Goal: Transaction & Acquisition: Purchase product/service

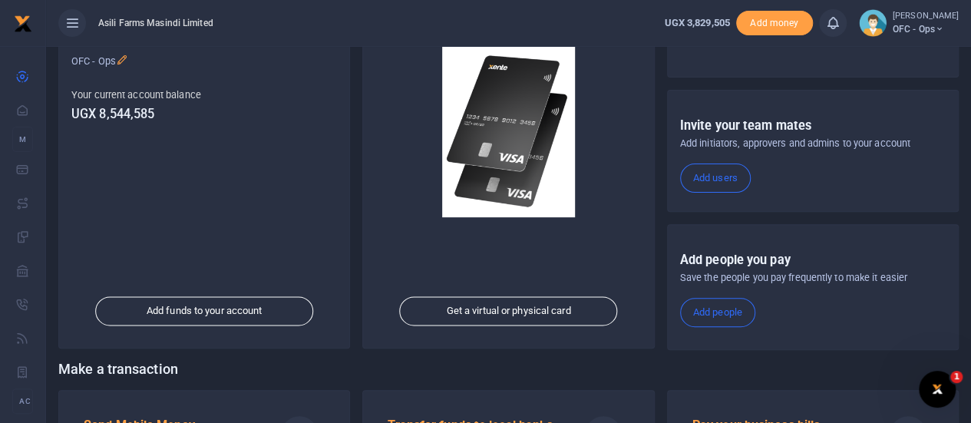
scroll to position [266, 0]
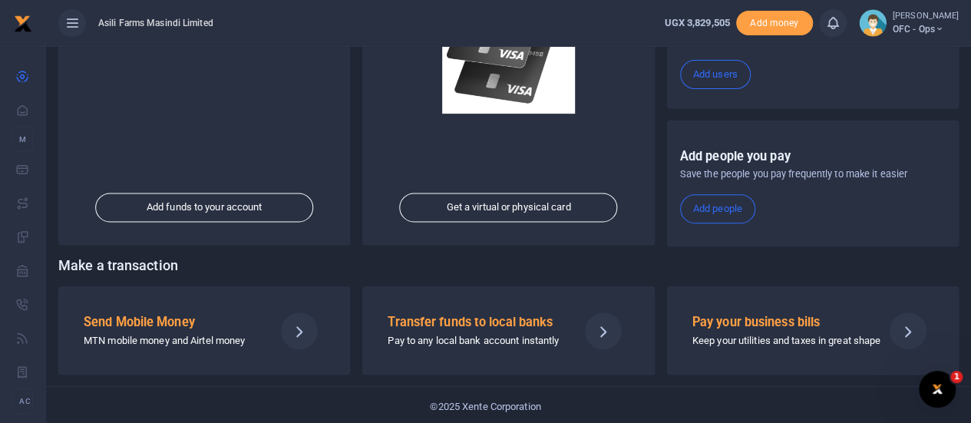
click at [152, 328] on div "Send Mobile Money MTN mobile money and Airtel money" at bounding box center [173, 330] width 190 height 37
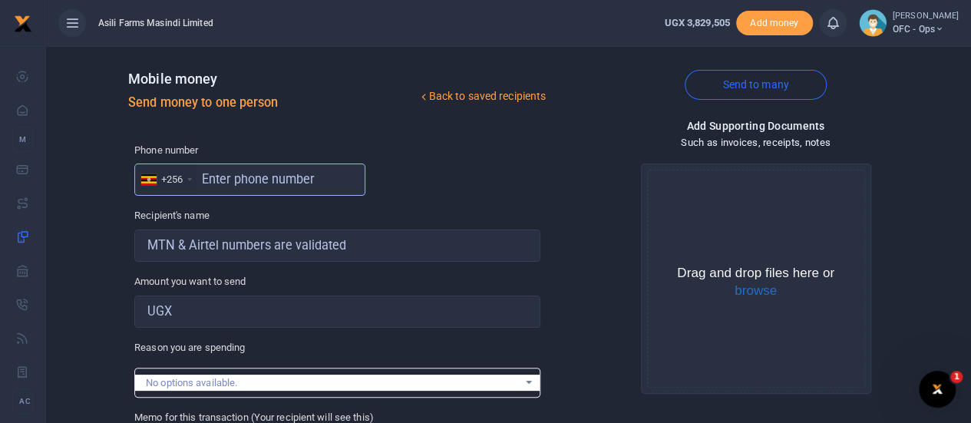
click at [213, 185] on input "text" at bounding box center [249, 179] width 231 height 32
type input "787660989"
type input "Mercy Nyamer"
type input "787660989"
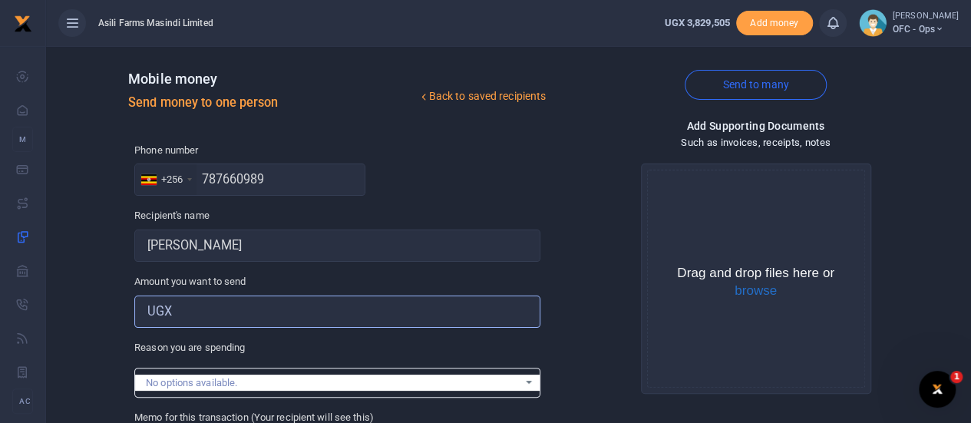
click at [207, 311] on input "Amount you want to send" at bounding box center [337, 311] width 406 height 32
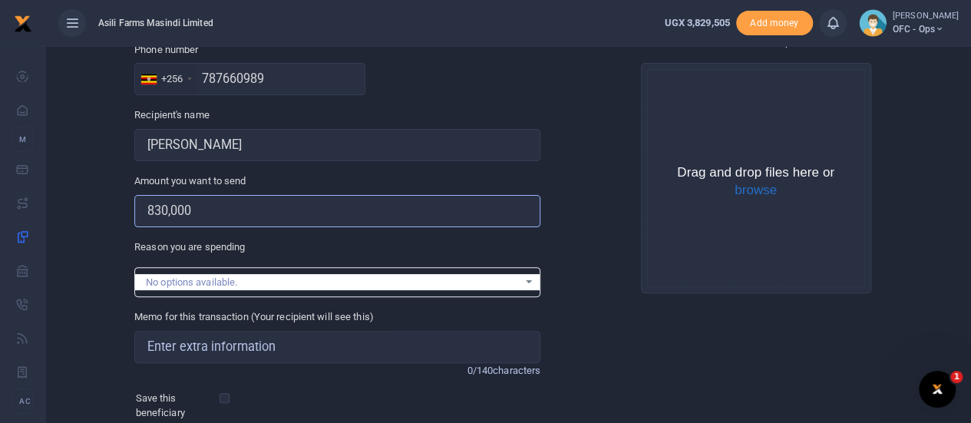
scroll to position [230, 0]
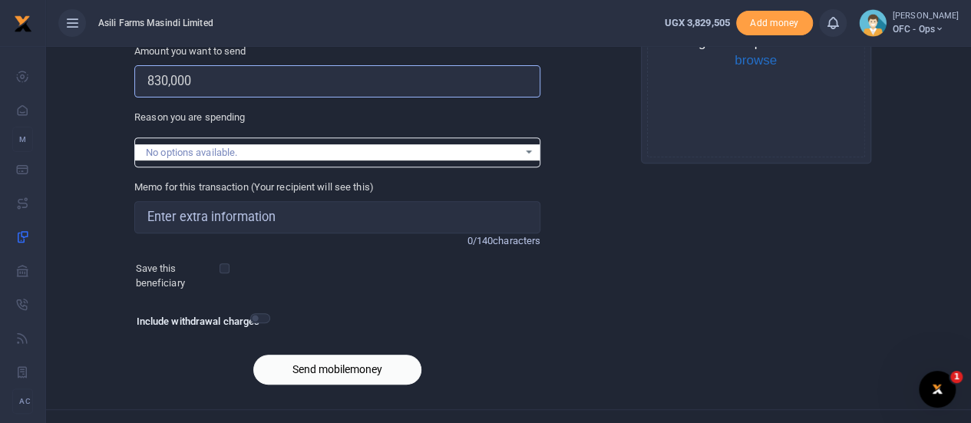
type input "830,000"
click at [208, 216] on input "Memo for this transaction (Your recipient will see this)" at bounding box center [337, 217] width 406 height 32
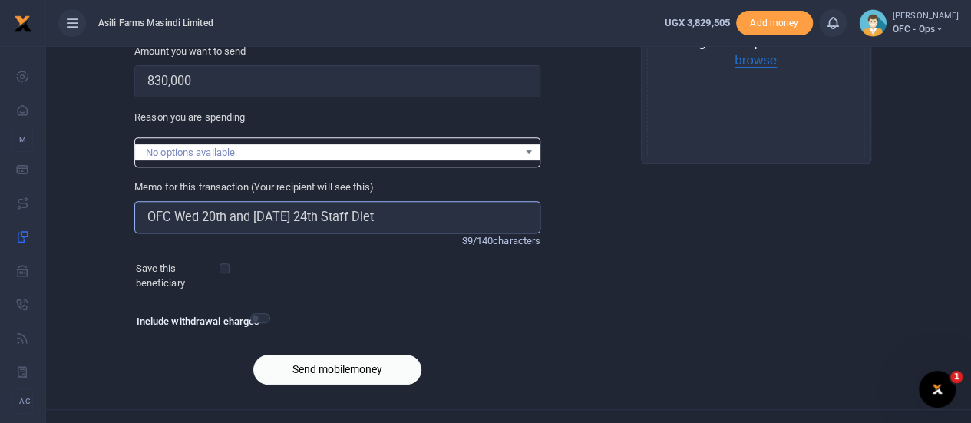
type input "OFC Wed 20th and Sunday 24th Staff Diet"
click at [764, 61] on button "browse" at bounding box center [755, 61] width 42 height 14
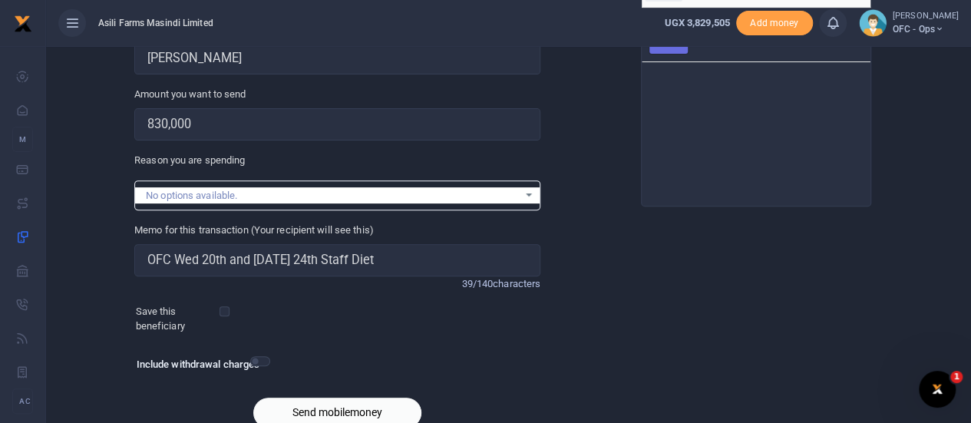
scroll to position [77, 0]
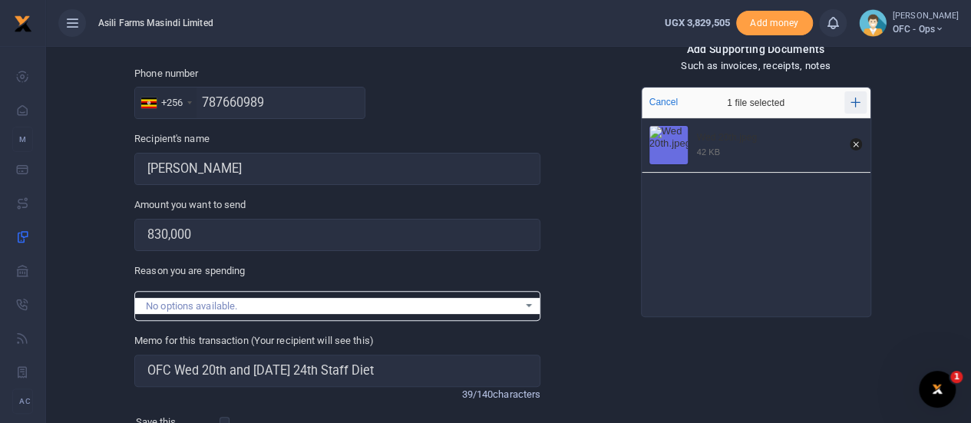
click at [854, 104] on icon "Add more files" at bounding box center [855, 102] width 10 height 10
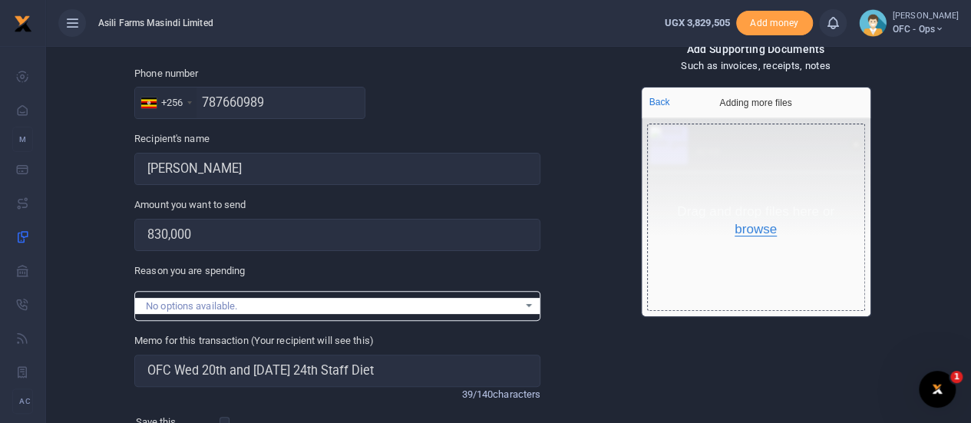
click at [744, 228] on button "browse" at bounding box center [755, 230] width 42 height 14
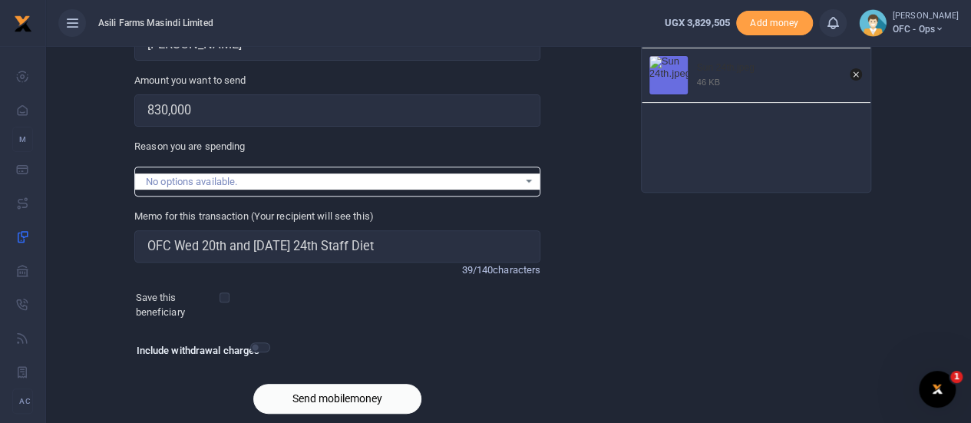
scroll to position [255, 0]
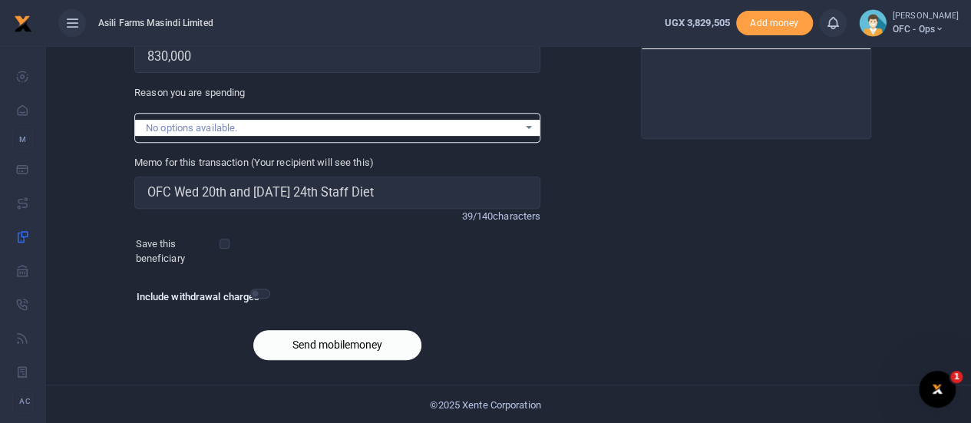
click at [327, 343] on button "Send mobilemoney" at bounding box center [337, 345] width 168 height 30
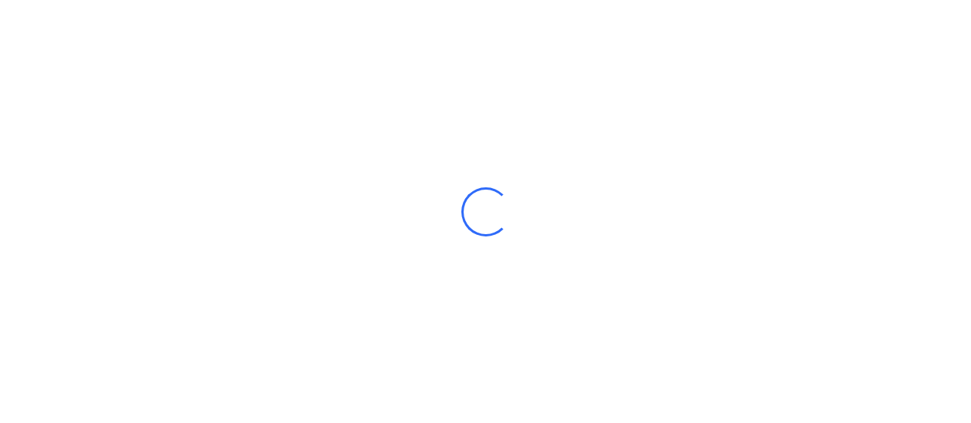
scroll to position [255, 0]
select select
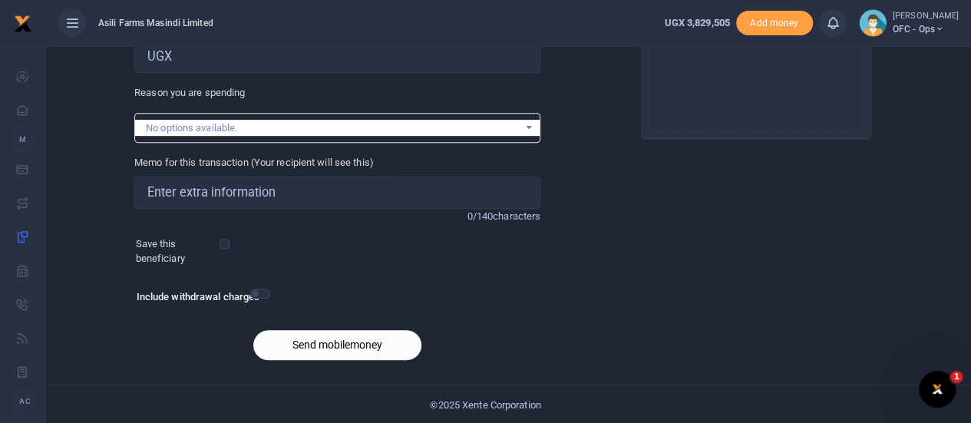
scroll to position [0, 0]
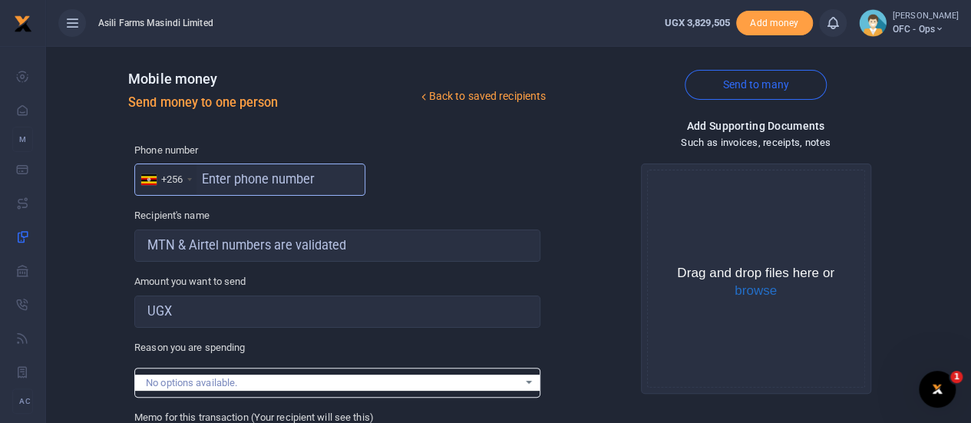
click at [216, 187] on input "text" at bounding box center [249, 179] width 231 height 32
type input "0788574961"
type input "Walter Okello"
type input "0788574961"
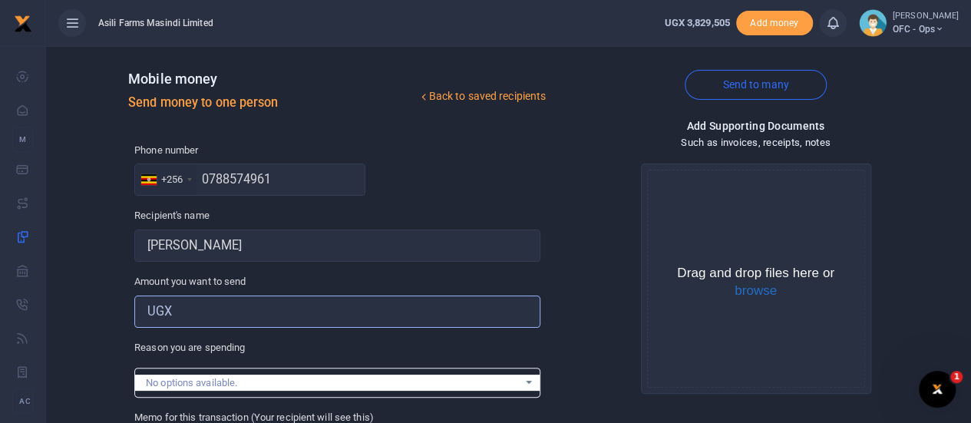
click at [181, 314] on input "Amount you want to send" at bounding box center [337, 311] width 406 height 32
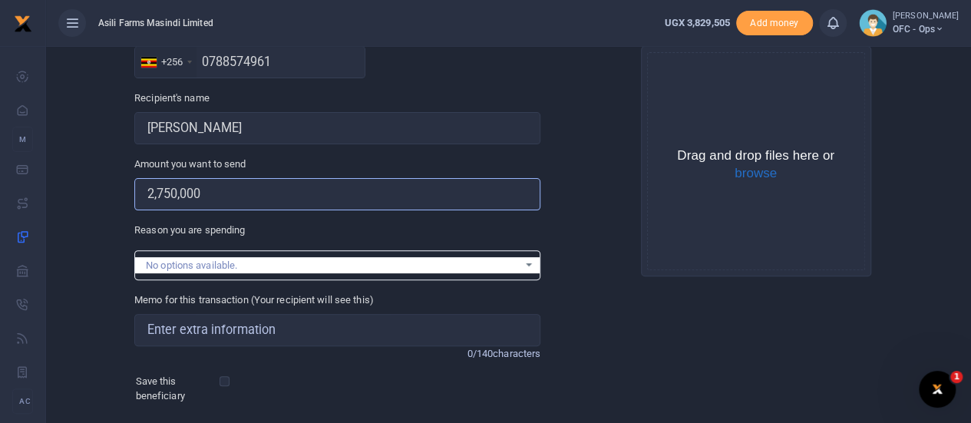
scroll to position [153, 0]
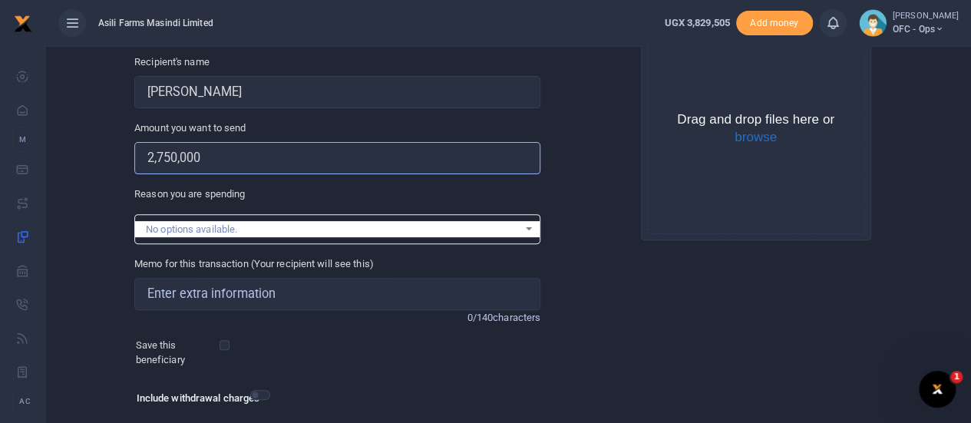
type input "2,750,000"
click at [198, 295] on input "Memo for this transaction (Your recipient will see this)" at bounding box center [337, 294] width 406 height 32
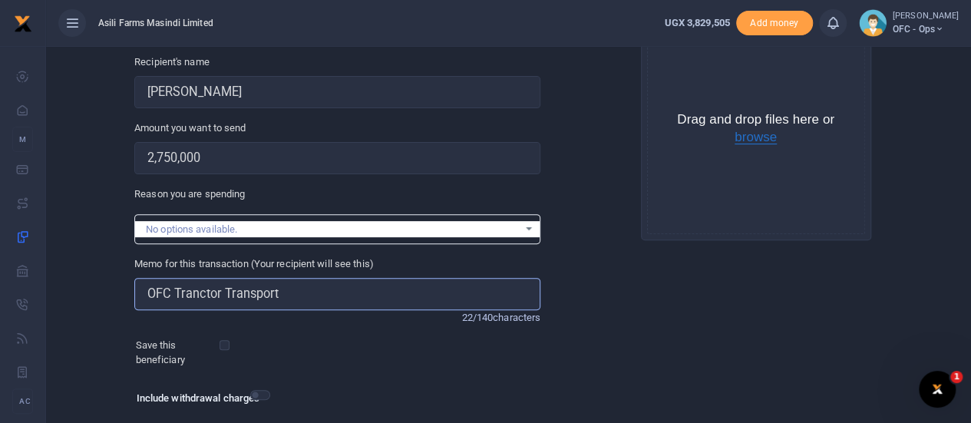
type input "OFC Tranctor Transport"
click at [751, 138] on button "browse" at bounding box center [755, 137] width 42 height 14
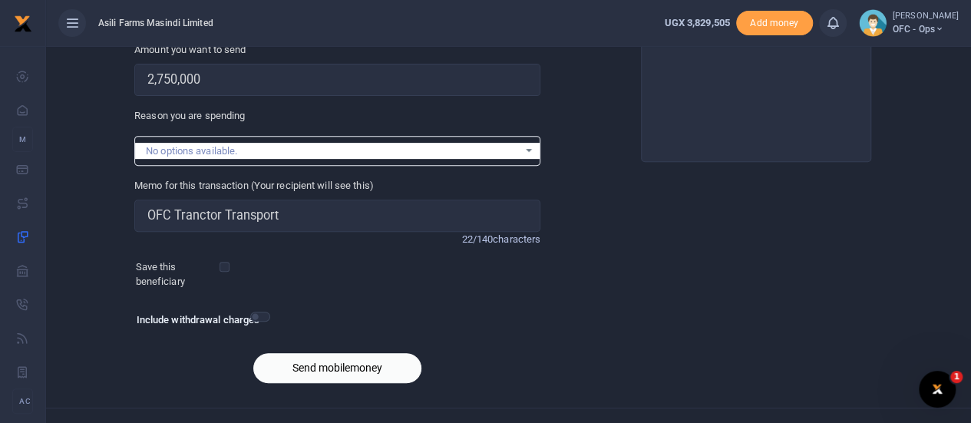
scroll to position [255, 0]
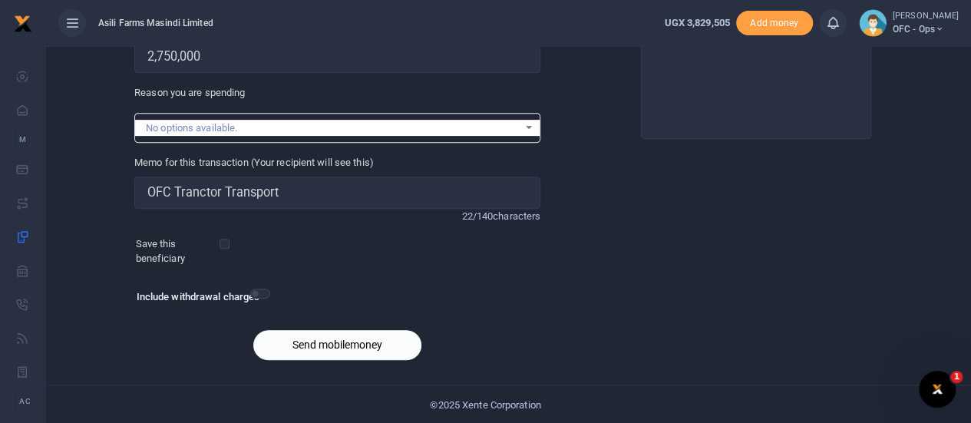
click at [315, 349] on button "Send mobilemoney" at bounding box center [337, 345] width 168 height 30
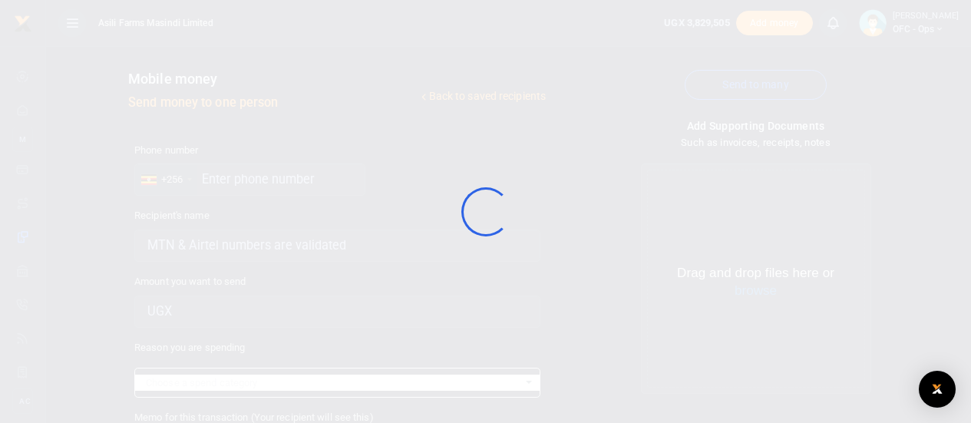
scroll to position [255, 0]
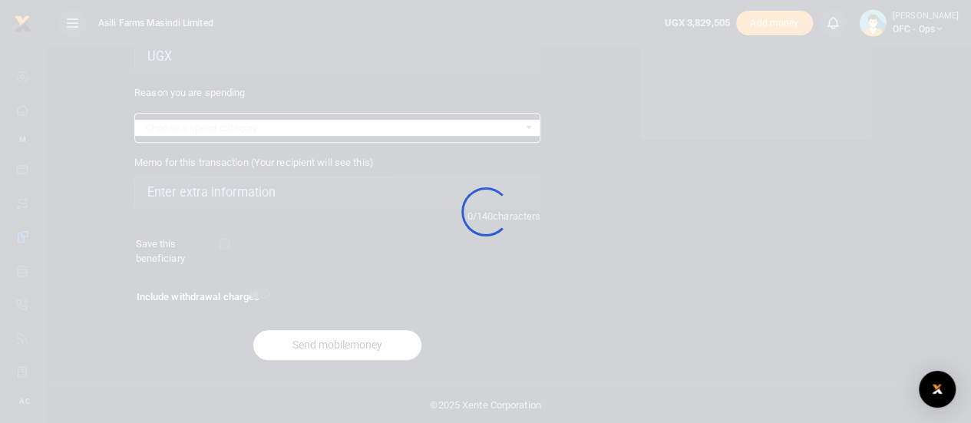
select select
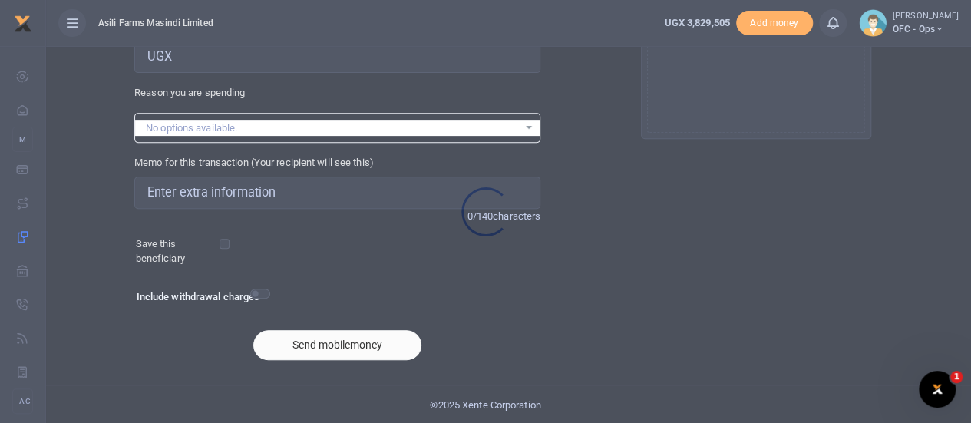
scroll to position [0, 0]
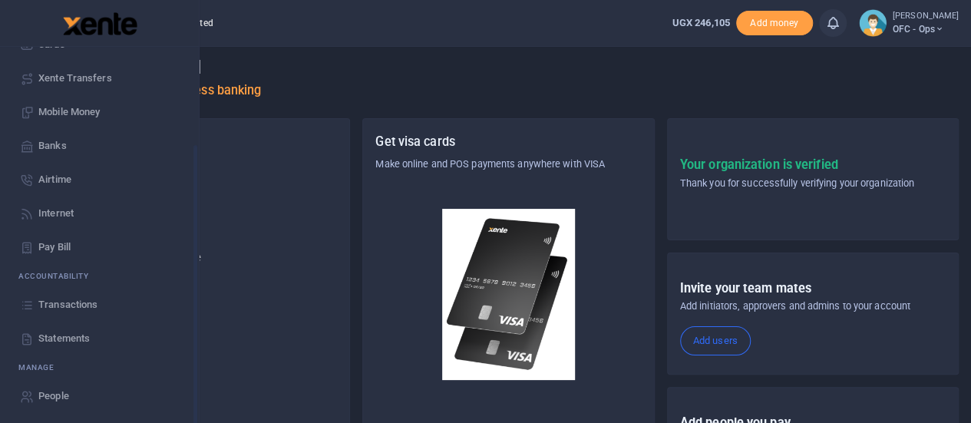
scroll to position [124, 0]
click at [51, 302] on span "Transactions" at bounding box center [67, 302] width 59 height 15
